Goal: Obtain resource: Obtain resource

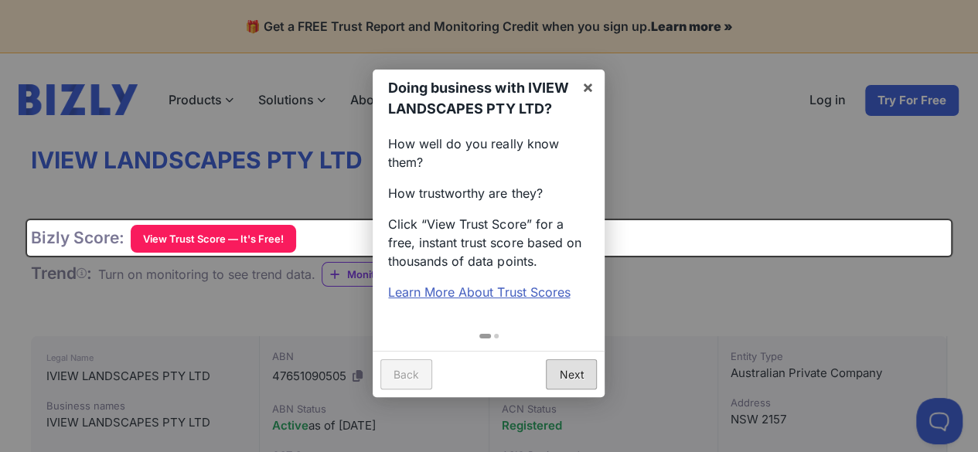
click at [568, 390] on link "Next" at bounding box center [571, 374] width 51 height 30
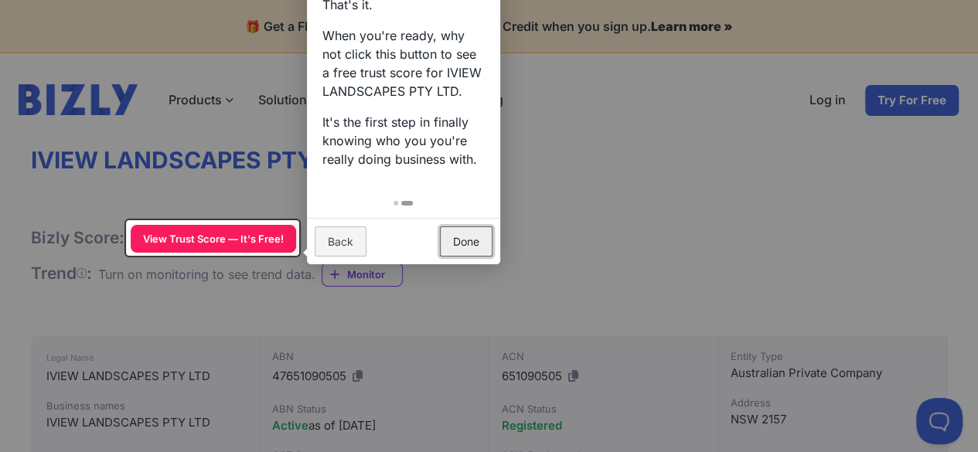
click at [472, 242] on link "Done" at bounding box center [466, 242] width 53 height 30
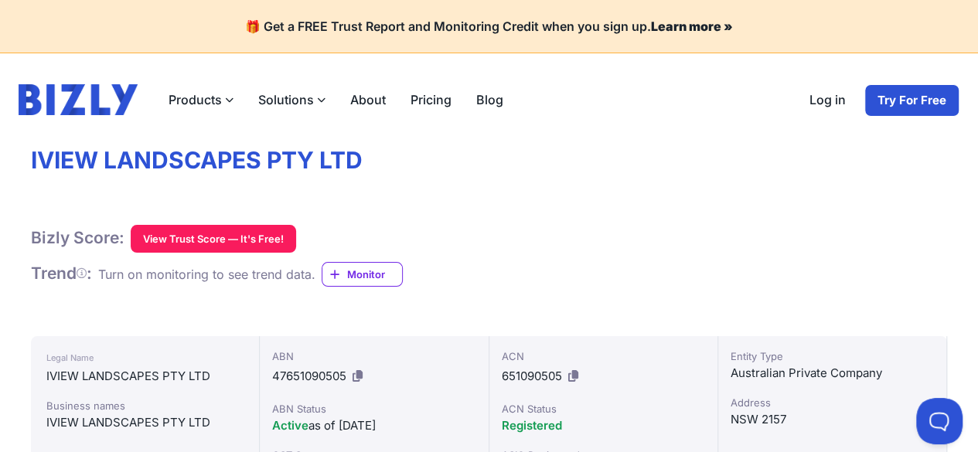
click at [218, 237] on button "View Trust Score — It's Free!" at bounding box center [213, 239] width 165 height 28
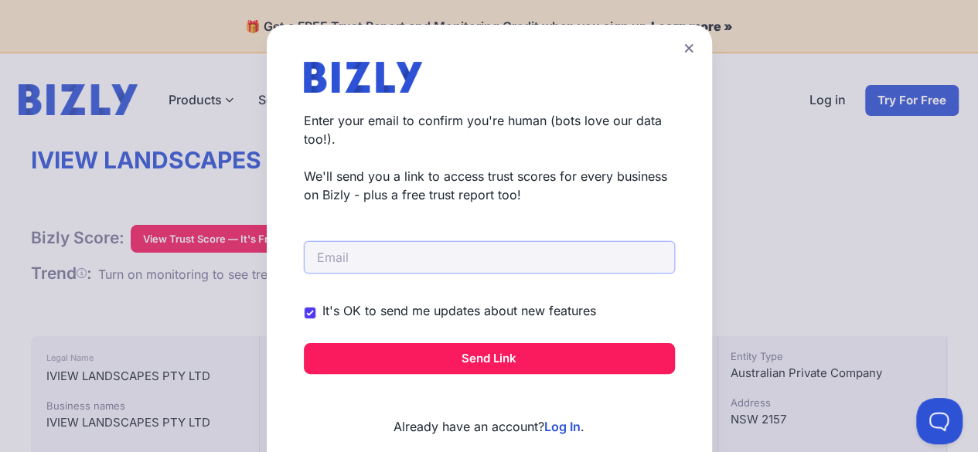
click at [445, 271] on input "email" at bounding box center [489, 257] width 371 height 32
type input "[EMAIL_ADDRESS][DOMAIN_NAME]"
click at [573, 341] on form "[EMAIL_ADDRESS][DOMAIN_NAME] It's OK to send me updates about new features Send…" at bounding box center [489, 289] width 371 height 170
click at [573, 346] on button "Send Link" at bounding box center [489, 358] width 371 height 31
click at [492, 353] on button "Send Link" at bounding box center [489, 358] width 371 height 31
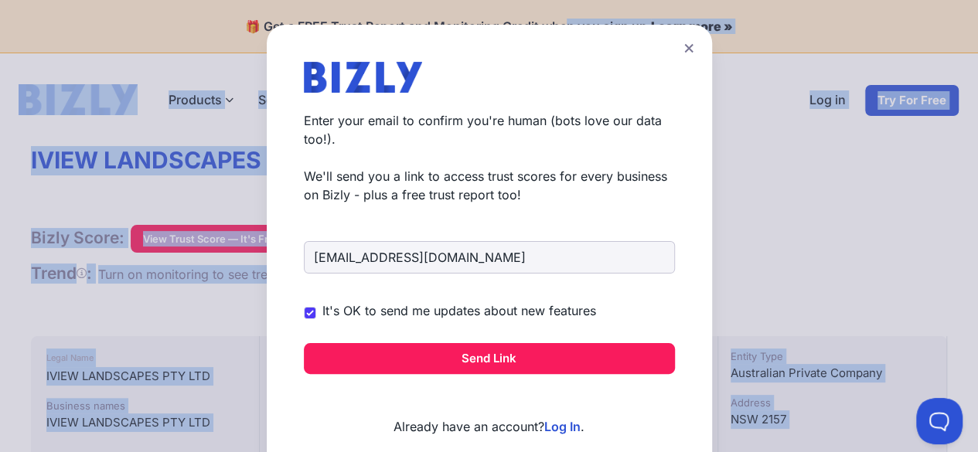
drag, startPoint x: 565, startPoint y: 55, endPoint x: 564, endPoint y: -2, distance: 57.2
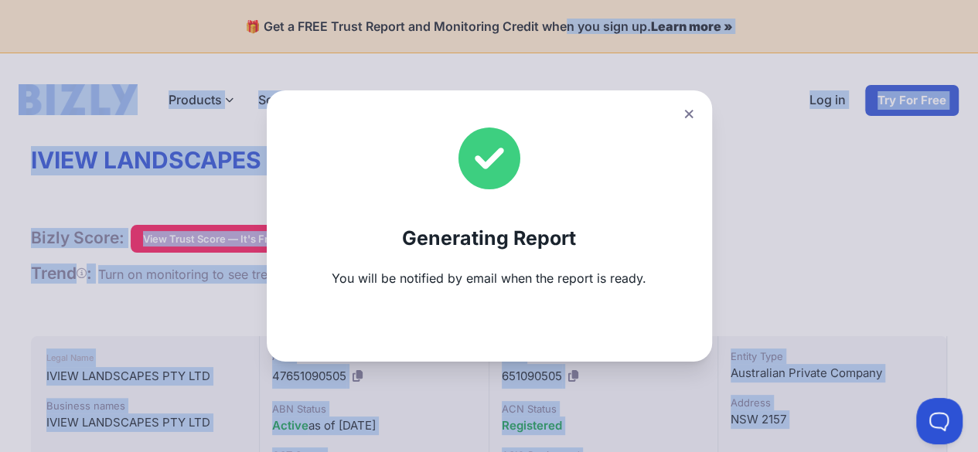
click at [693, 115] on icon at bounding box center [688, 114] width 9 height 10
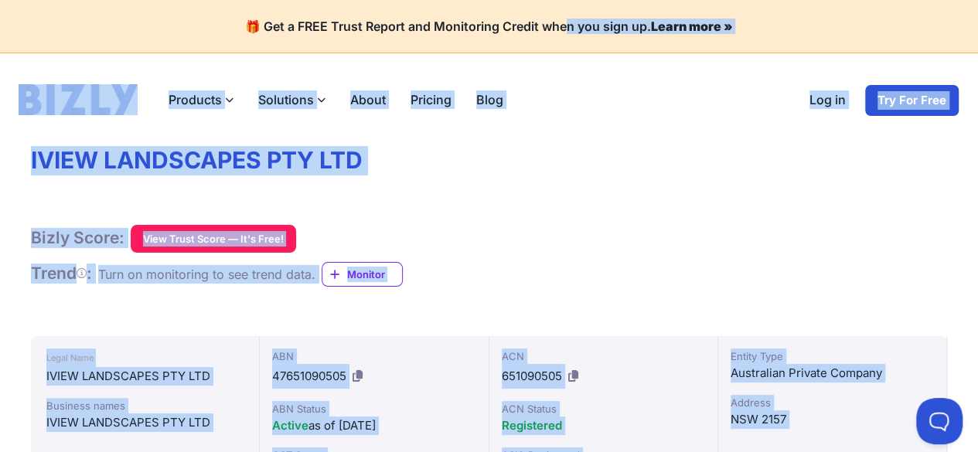
click at [532, 256] on div "Bizly Score: View Trust Score — It's Free! View Trust Score — It's Free! Trend …" at bounding box center [489, 256] width 916 height 62
